Goal: Task Accomplishment & Management: Manage account settings

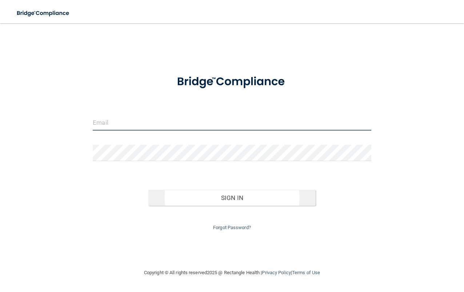
type input "[PERSON_NAME][EMAIL_ADDRESS][DOMAIN_NAME]"
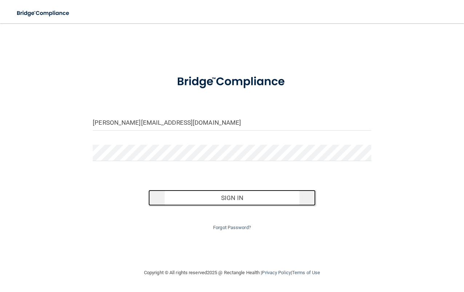
click at [237, 198] on button "Sign In" at bounding box center [231, 198] width 167 height 16
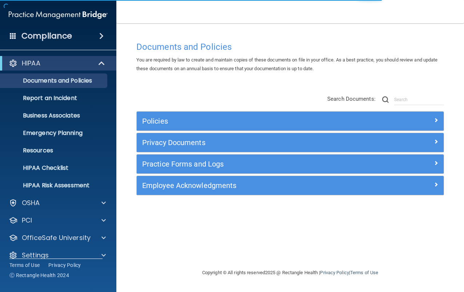
scroll to position [10, 0]
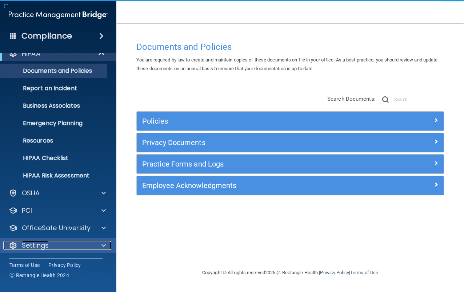
click at [64, 248] on div "Settings" at bounding box center [48, 245] width 90 height 9
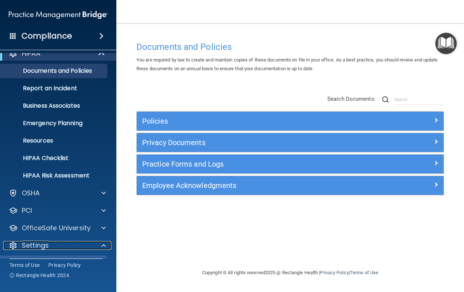
scroll to position [80, 0]
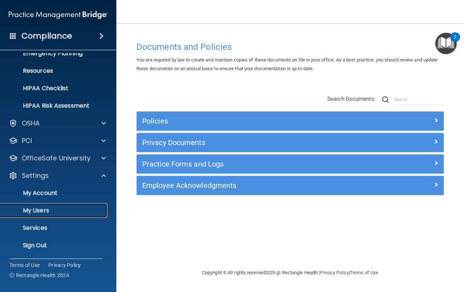
click at [46, 208] on p "My Users" at bounding box center [54, 210] width 99 height 7
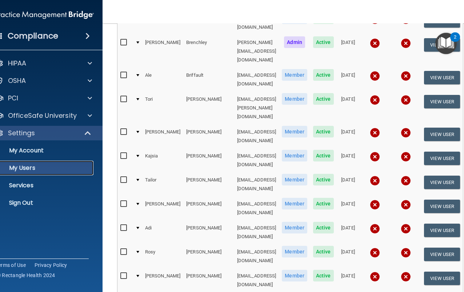
scroll to position [182, 0]
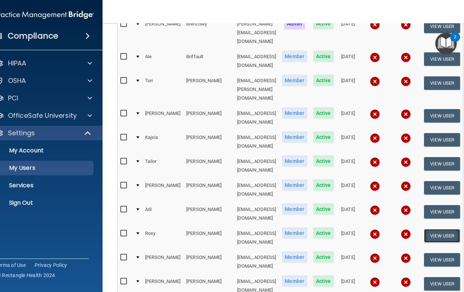
click at [443, 229] on button "View User" at bounding box center [442, 235] width 36 height 13
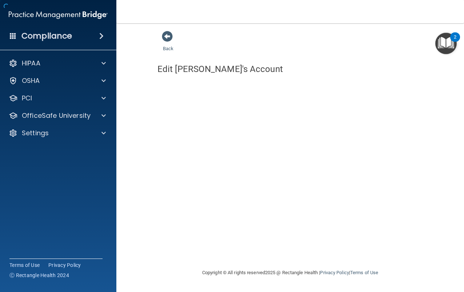
select select "practice_member"
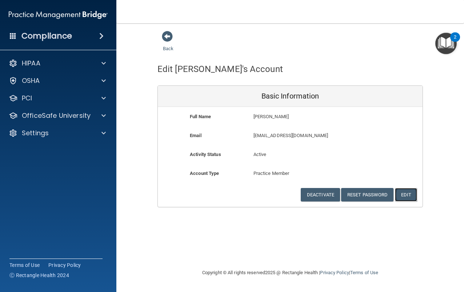
click at [406, 195] on button "Edit" at bounding box center [406, 194] width 22 height 13
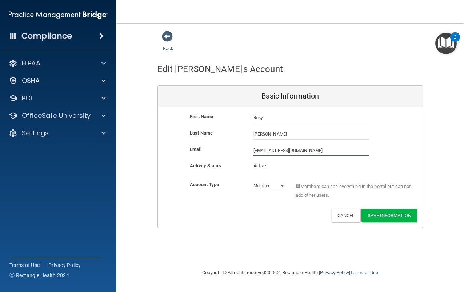
click at [285, 152] on input "[EMAIL_ADDRESS][DOMAIN_NAME]" at bounding box center [311, 150] width 116 height 11
type input "[EMAIL_ADDRESS][DOMAIN_NAME]"
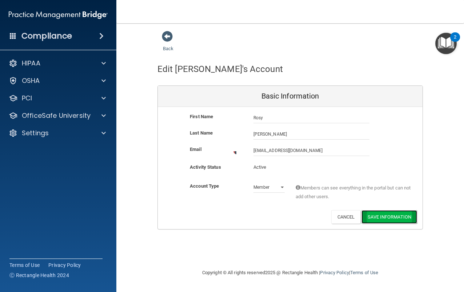
click at [386, 213] on button "Save Information" at bounding box center [389, 216] width 56 height 13
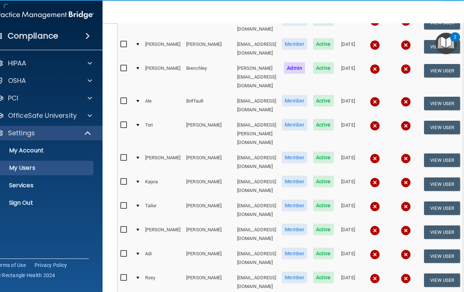
scroll to position [182, 0]
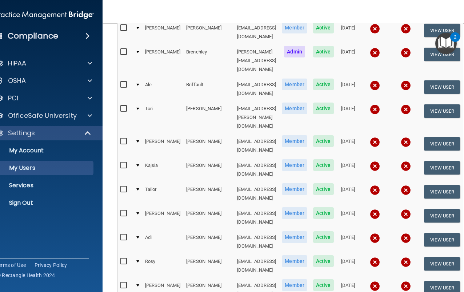
click at [121, 258] on input "checkbox" at bounding box center [124, 261] width 8 height 6
checkbox input "true"
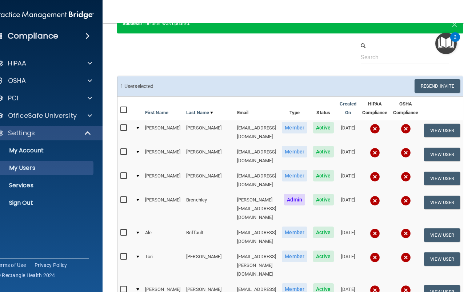
scroll to position [34, 0]
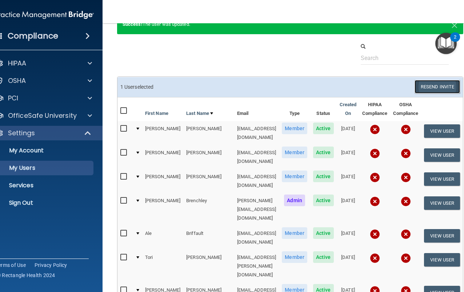
click at [438, 88] on button "Resend Invite" at bounding box center [436, 86] width 45 height 13
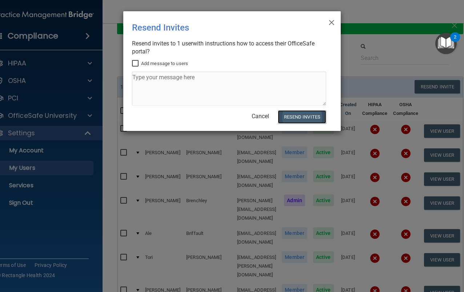
click at [297, 114] on button "Resend Invites" at bounding box center [302, 116] width 48 height 13
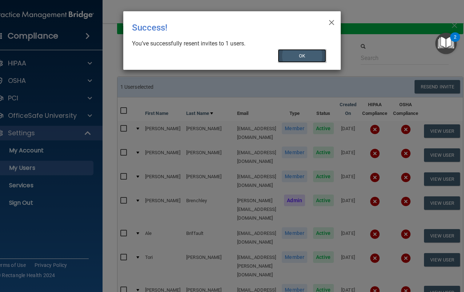
click at [296, 56] on button "OK" at bounding box center [302, 55] width 49 height 13
